Goal: Use online tool/utility: Utilize a website feature to perform a specific function

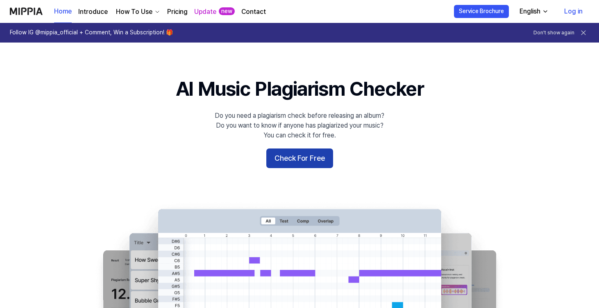
click at [298, 160] on button "Check For Free" at bounding box center [299, 159] width 67 height 20
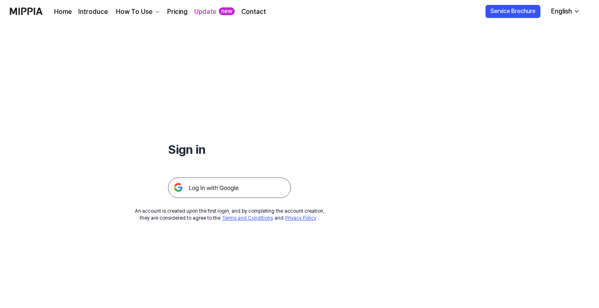
click at [234, 179] on img at bounding box center [229, 188] width 123 height 20
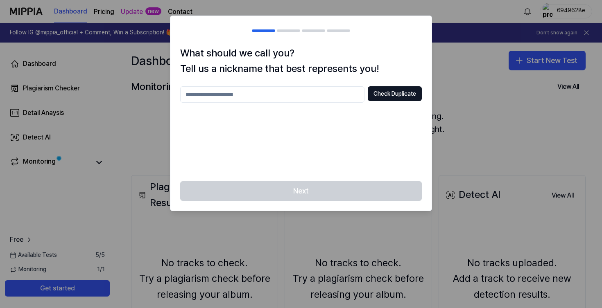
click at [307, 91] on input "text" at bounding box center [272, 94] width 184 height 16
type input "*****"
click at [414, 96] on button "Check Duplicate" at bounding box center [395, 93] width 54 height 15
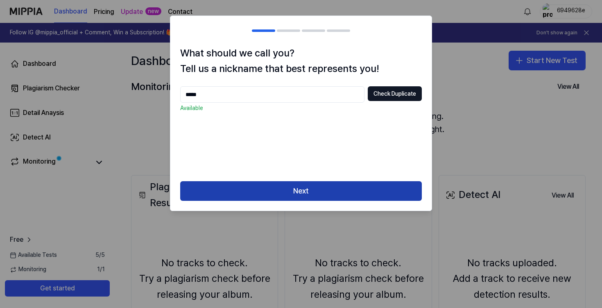
click at [344, 186] on button "Next" at bounding box center [301, 191] width 242 height 20
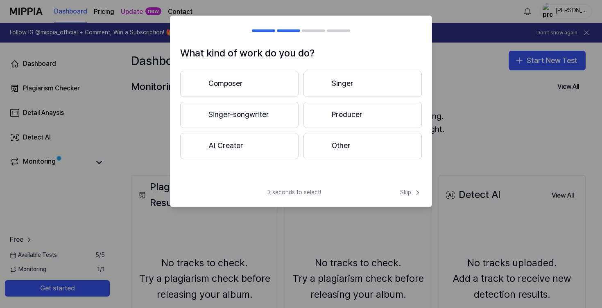
click at [266, 72] on button "Composer" at bounding box center [239, 84] width 118 height 26
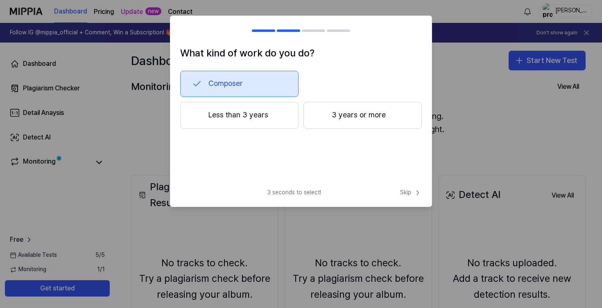
click at [333, 121] on button "3 years or more" at bounding box center [362, 115] width 118 height 27
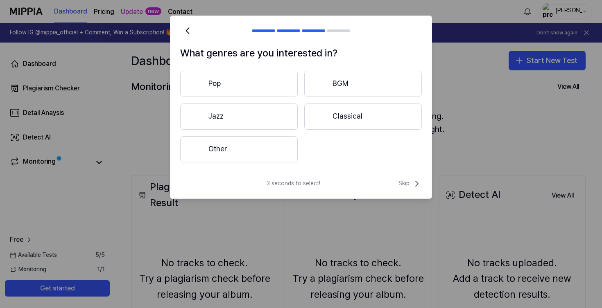
click at [260, 148] on button "Other" at bounding box center [239, 149] width 118 height 26
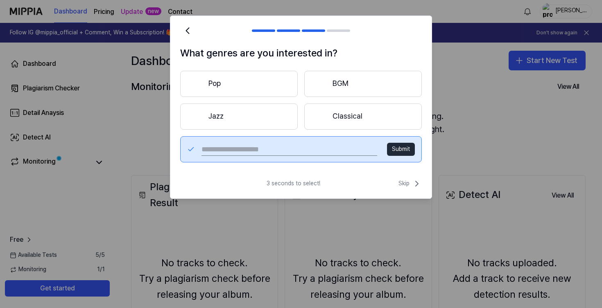
click at [287, 151] on input "text" at bounding box center [289, 149] width 176 height 13
click at [338, 112] on button "Classical" at bounding box center [363, 117] width 118 height 26
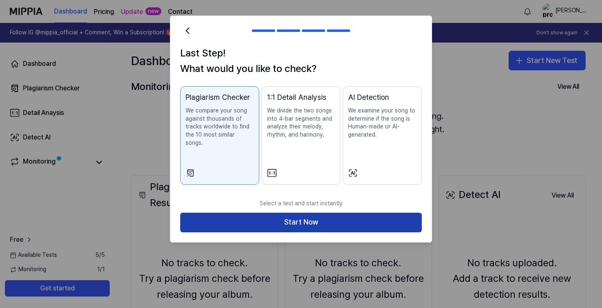
click at [355, 213] on button "Start Now" at bounding box center [301, 223] width 242 height 20
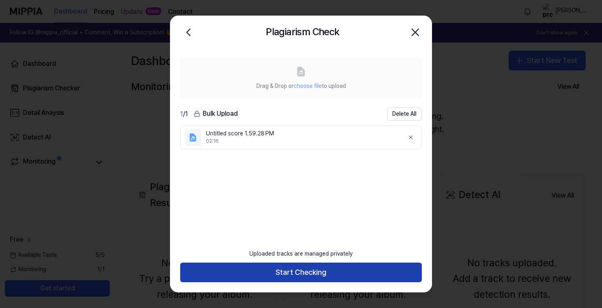
click at [323, 280] on button "Start Checking" at bounding box center [301, 273] width 242 height 20
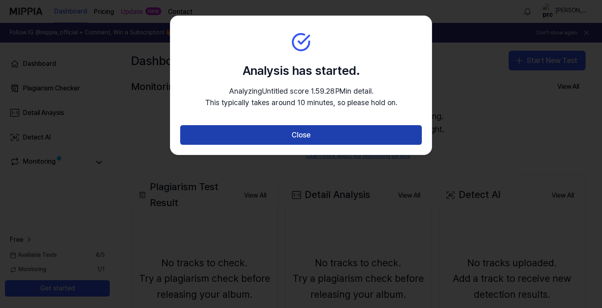
click at [360, 138] on button "Close" at bounding box center [301, 135] width 242 height 20
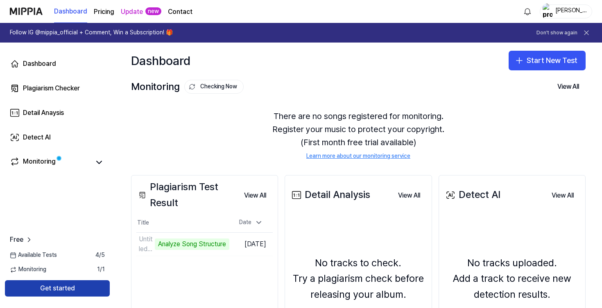
click at [95, 289] on button "Get started" at bounding box center [57, 289] width 105 height 16
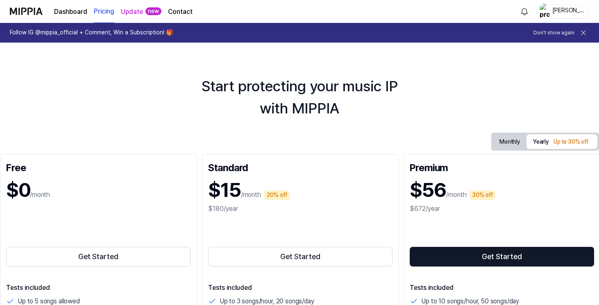
click at [582, 35] on icon at bounding box center [583, 33] width 8 height 8
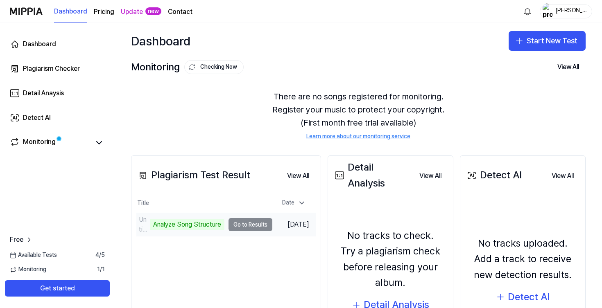
click at [249, 226] on td "Untitled score 1.59.28 PM Analyze Song Structure Go to Results" at bounding box center [204, 224] width 136 height 23
click at [244, 224] on td "Untitled score 1.59.28 PM Analyze Song Structure Go to Results" at bounding box center [204, 224] width 136 height 23
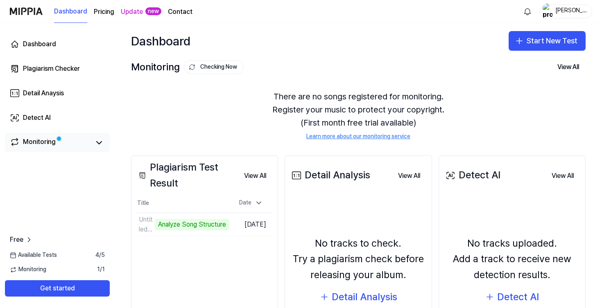
click at [58, 141] on span at bounding box center [59, 138] width 5 height 5
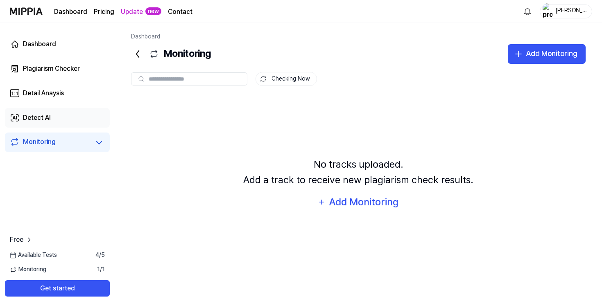
click at [72, 124] on link "Detect AI" at bounding box center [57, 118] width 105 height 20
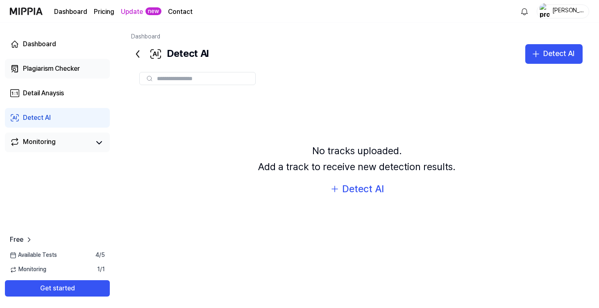
click at [61, 67] on div "Plagiarism Checker" at bounding box center [51, 69] width 57 height 10
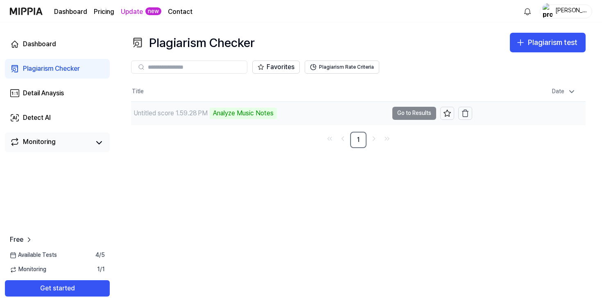
click at [414, 110] on td "Untitled score 1.59.28 PM Analyze Music Notes Go to Results" at bounding box center [301, 113] width 341 height 23
click at [245, 114] on div "Analyze Music Notes" at bounding box center [243, 113] width 67 height 11
click at [388, 115] on td "Untitled score 1.59.28 PM Analyze Music Notes Go to Results" at bounding box center [301, 113] width 341 height 23
click at [403, 115] on td "Untitled score 1.59.28 PM Analyze Music Notes Go to Results" at bounding box center [301, 113] width 341 height 23
click at [192, 121] on div "Untitled score 1.59.28 PM Analyze Music Notes" at bounding box center [259, 113] width 257 height 23
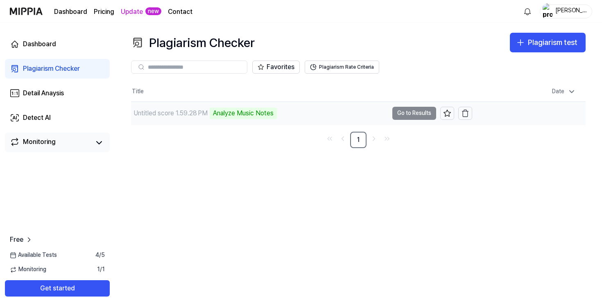
click at [192, 121] on div "Untitled score 1.59.28 PM Analyze Music Notes" at bounding box center [259, 113] width 257 height 23
click at [250, 126] on div "Title Date Untitled score 1.59.28 PM Analyze Music Notes Go to Results Sep 24, …" at bounding box center [358, 115] width 455 height 66
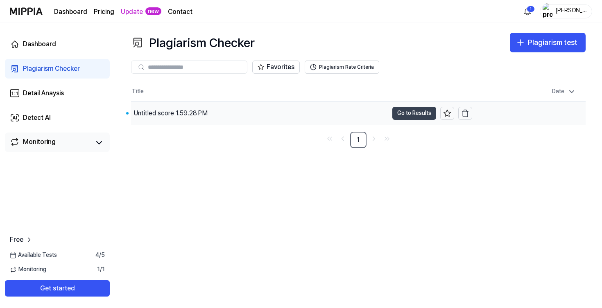
click at [432, 112] on button "Go to Results" at bounding box center [414, 113] width 44 height 13
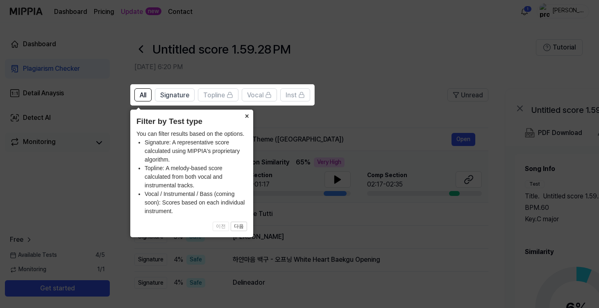
click at [242, 120] on button "×" at bounding box center [246, 115] width 13 height 11
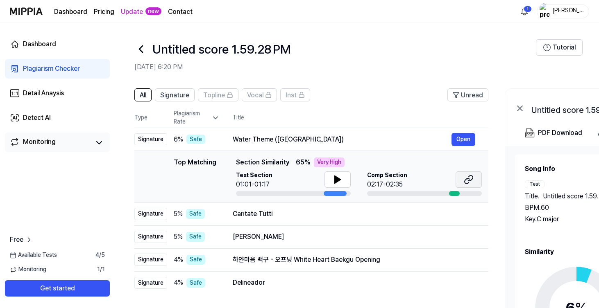
click at [467, 180] on icon at bounding box center [469, 180] width 10 height 10
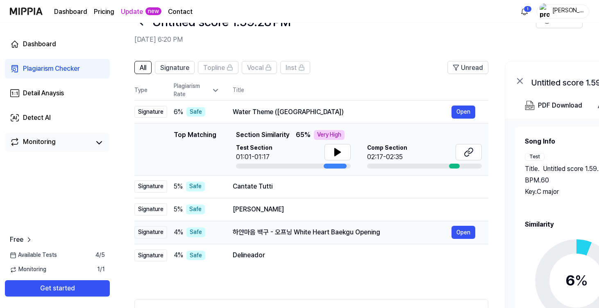
scroll to position [27, 0]
